Goal: Check status: Check status

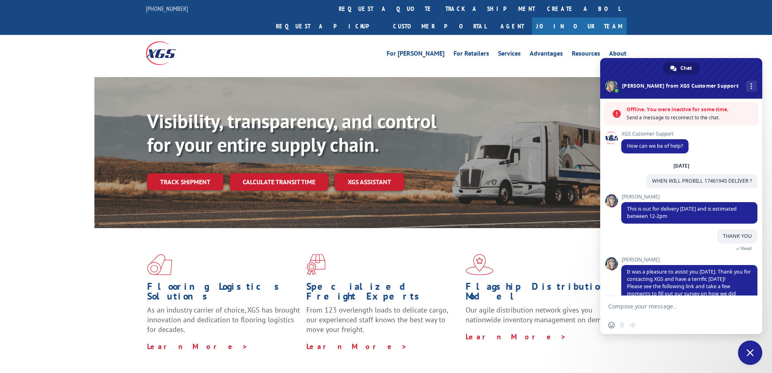
scroll to position [12, 0]
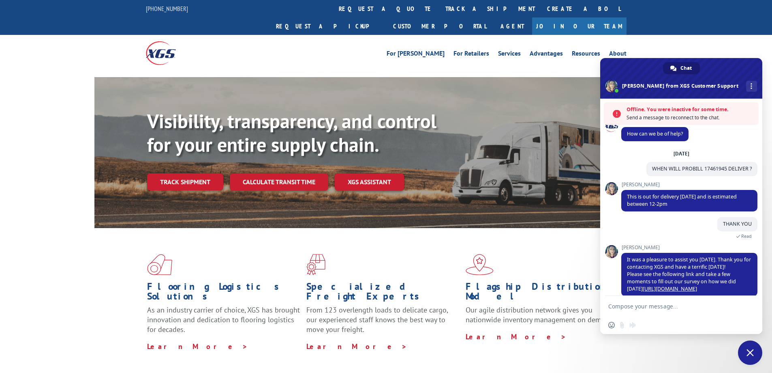
click at [204, 173] on link "Track shipment" at bounding box center [185, 181] width 76 height 17
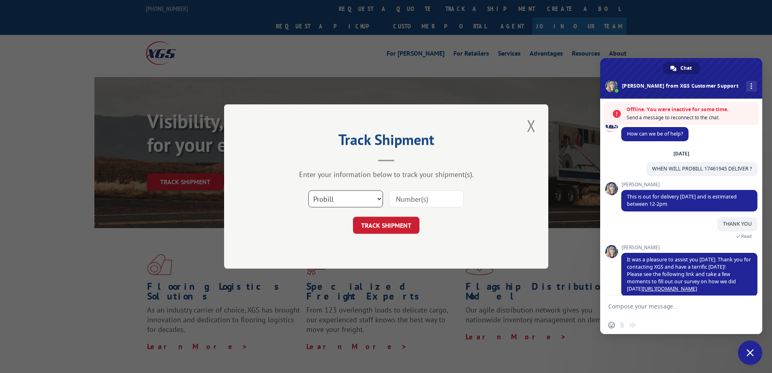
click at [368, 197] on select "Select category... Probill BOL PO" at bounding box center [346, 198] width 75 height 17
click at [309, 190] on select "Select category... Probill BOL PO" at bounding box center [346, 198] width 75 height 17
click at [354, 195] on select "Select category... Probill BOL PO" at bounding box center [346, 198] width 75 height 17
select select "po"
click at [309, 190] on select "Select category... Probill BOL PO" at bounding box center [346, 198] width 75 height 17
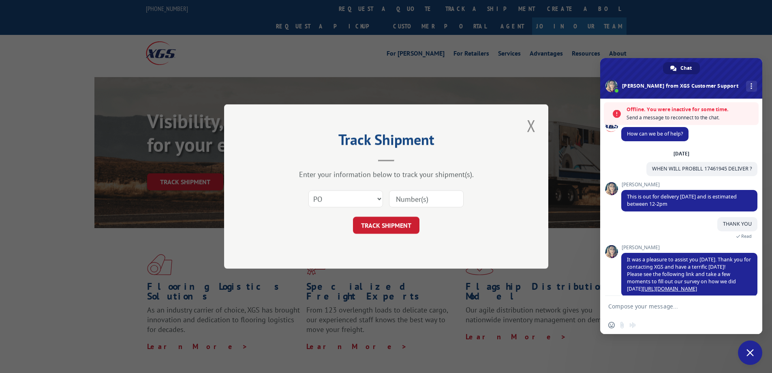
click at [412, 200] on input at bounding box center [426, 198] width 75 height 17
paste input "905164"
type input "905164"
click at [402, 222] on button "TRACK SHIPMENT" at bounding box center [386, 225] width 67 height 17
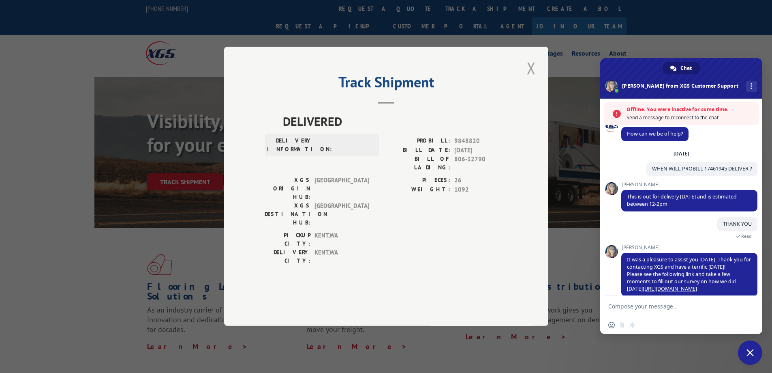
click at [532, 79] on button "Close modal" at bounding box center [532, 68] width 14 height 22
